Goal: Find specific page/section: Find specific page/section

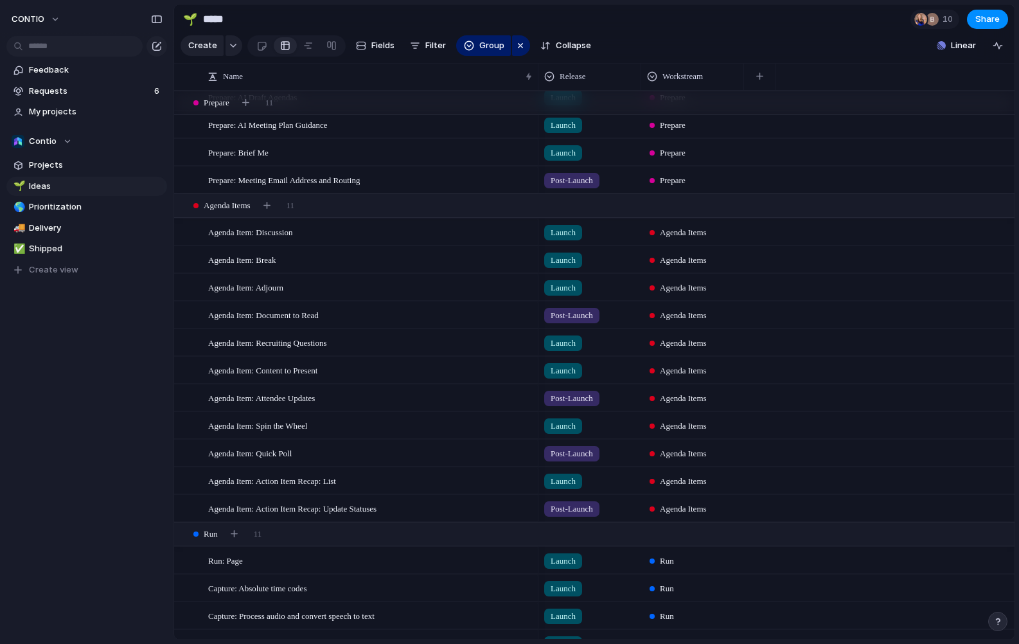
scroll to position [471, 0]
click at [581, 453] on span "Post-Launch" at bounding box center [571, 453] width 42 height 13
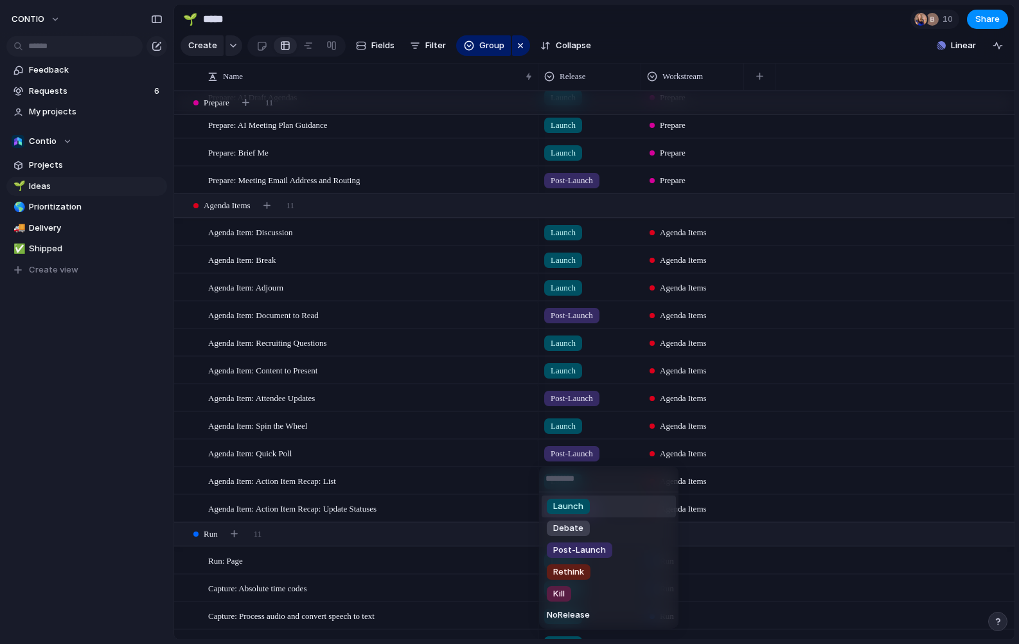
click at [589, 512] on li "Launch" at bounding box center [608, 506] width 134 height 22
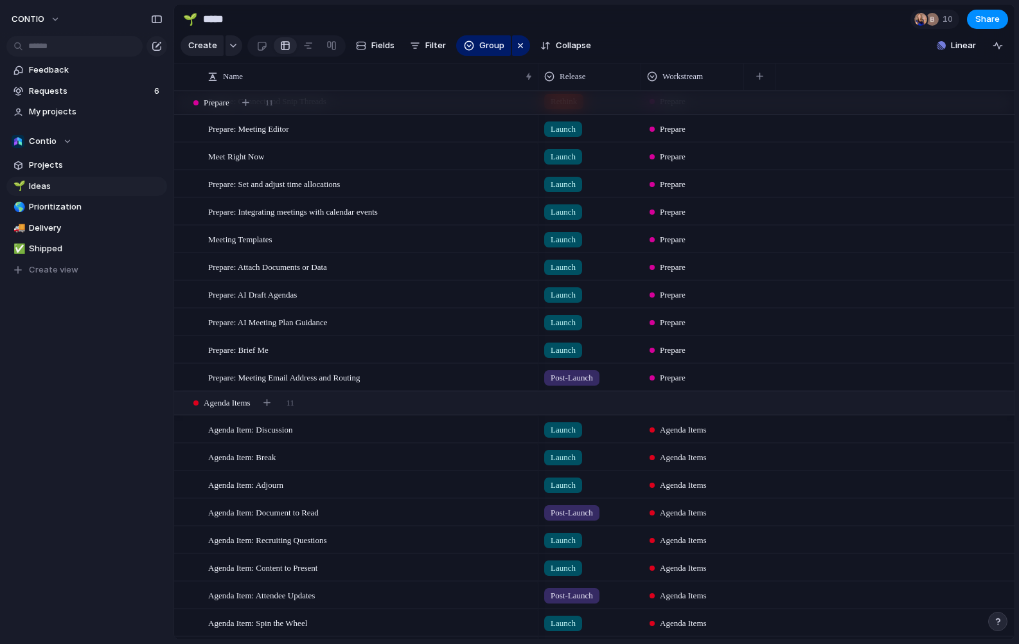
scroll to position [267, 0]
